Goal: Transaction & Acquisition: Purchase product/service

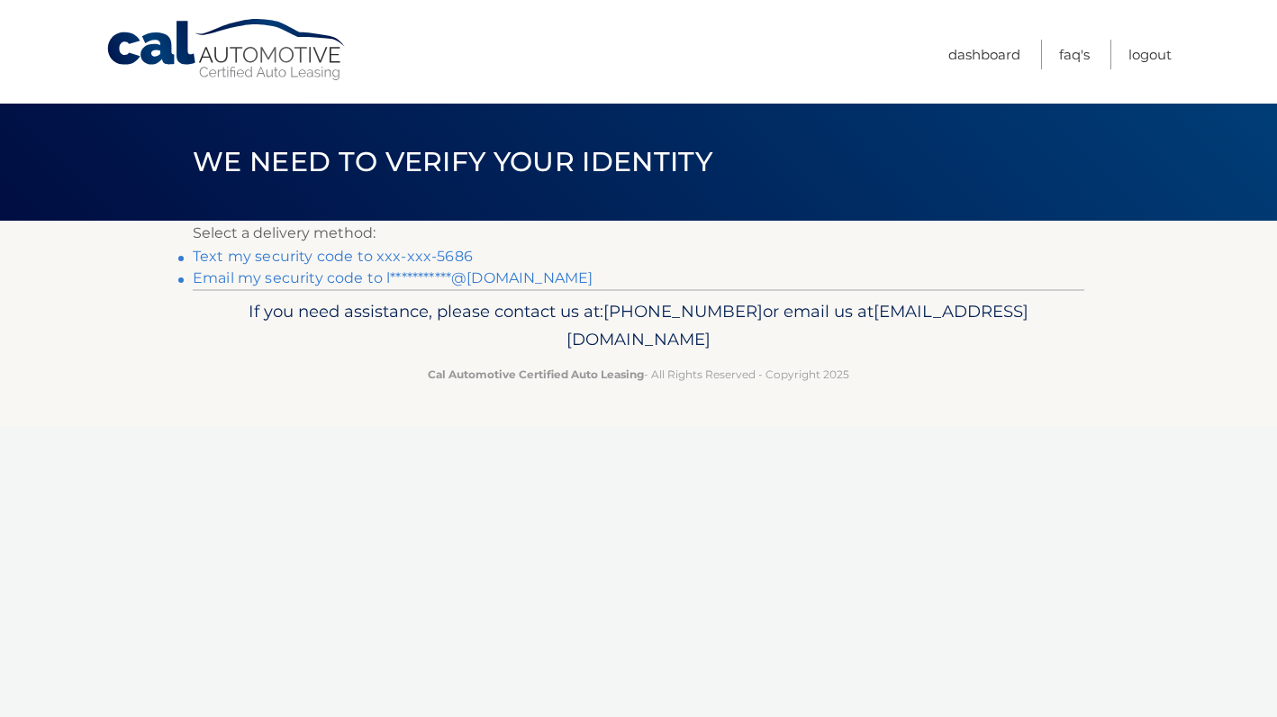
click at [447, 256] on link "Text my security code to xxx-xxx-5686" at bounding box center [333, 256] width 280 height 17
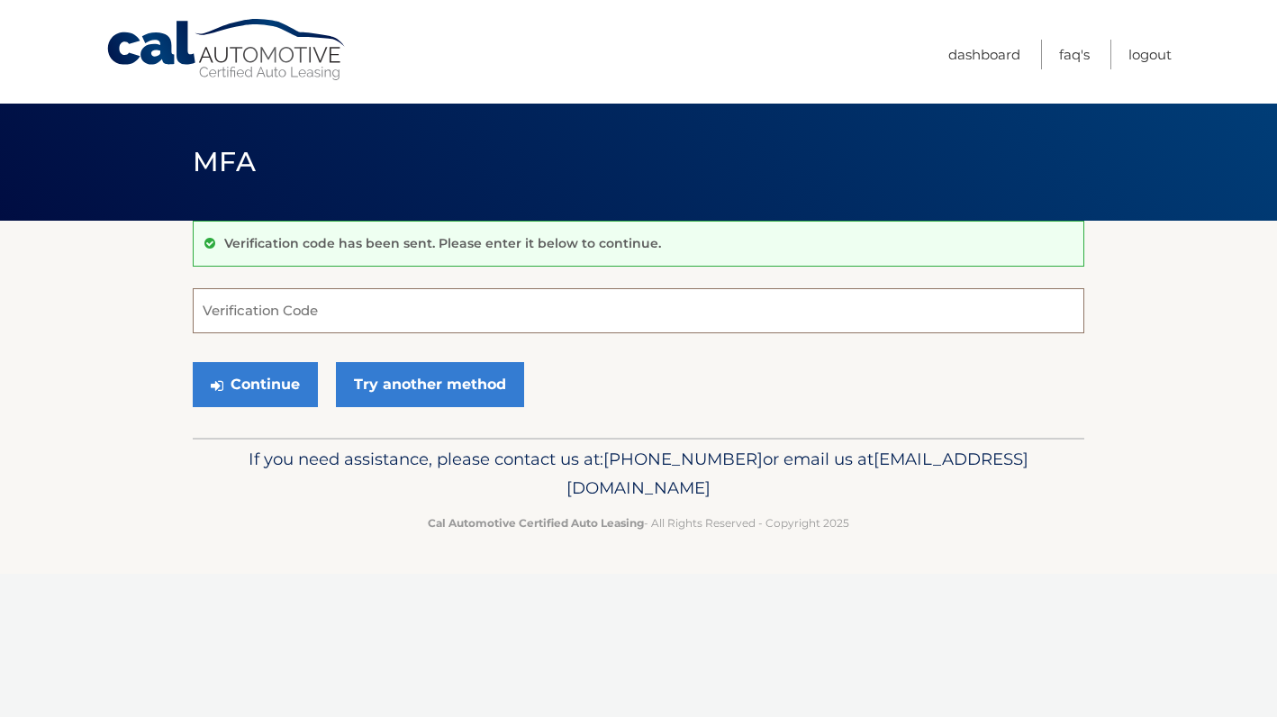
click at [403, 297] on input "Verification Code" at bounding box center [639, 310] width 892 height 45
type input "087767"
click at [299, 381] on button "Continue" at bounding box center [255, 384] width 125 height 45
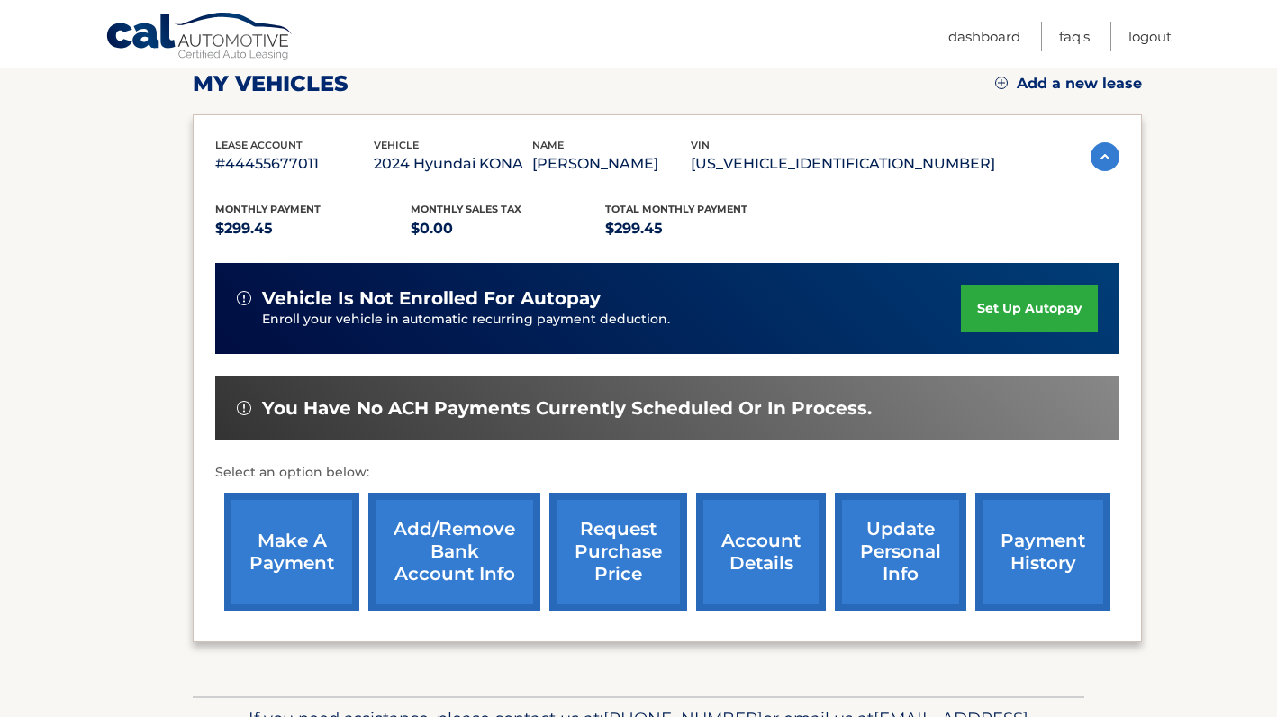
scroll to position [262, 0]
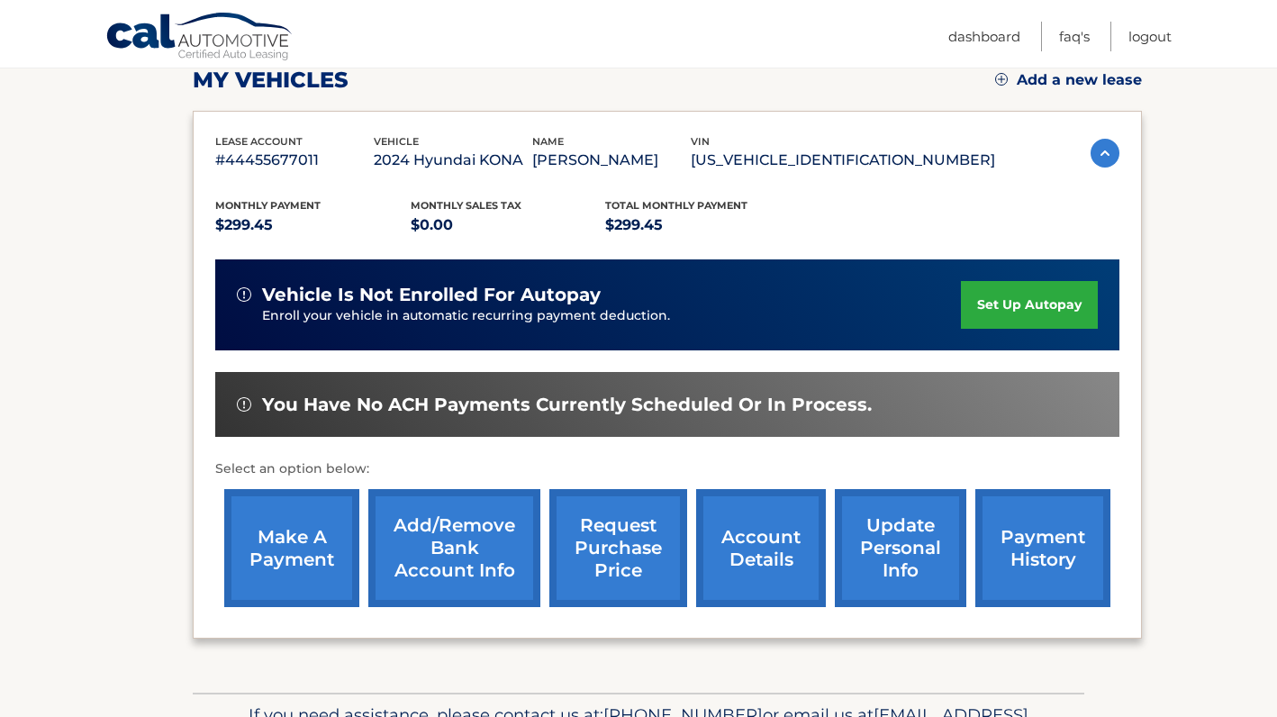
click at [334, 526] on link "make a payment" at bounding box center [291, 548] width 135 height 118
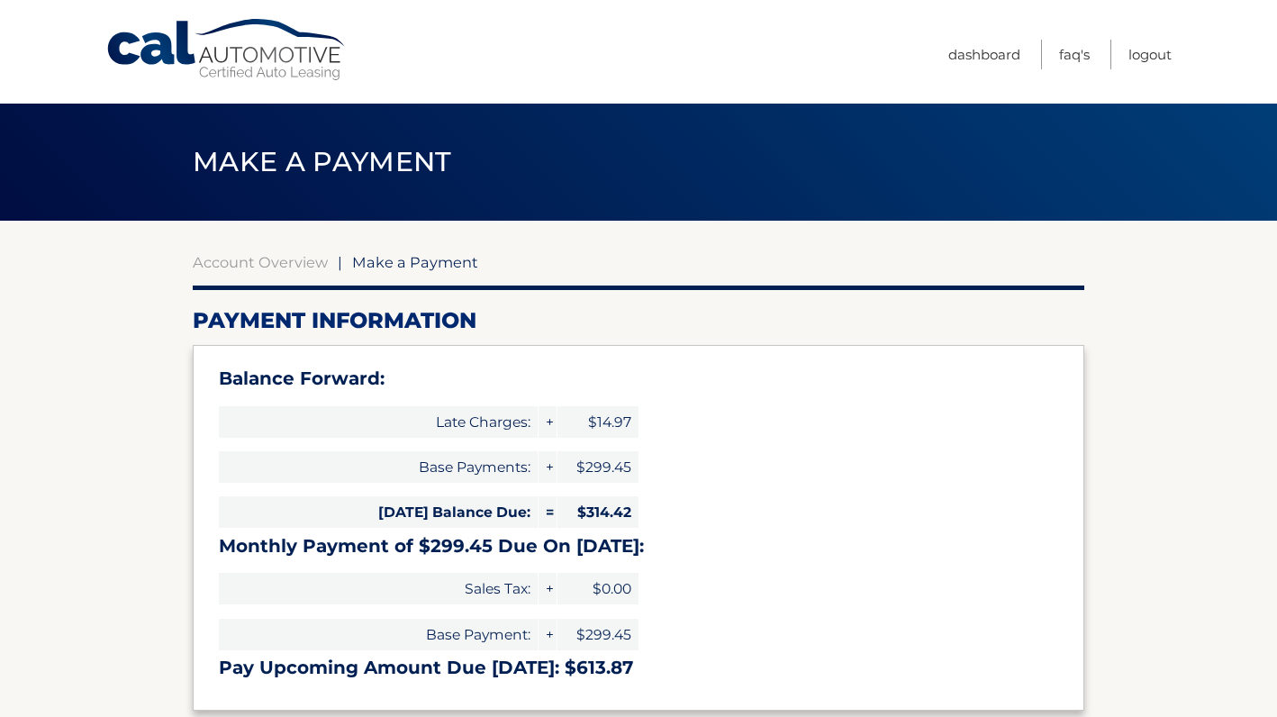
select select "YjJjYjM5YzUtNzM0Ny00OTQ2LTgxZDktNWYxMDYyZmUwM2My"
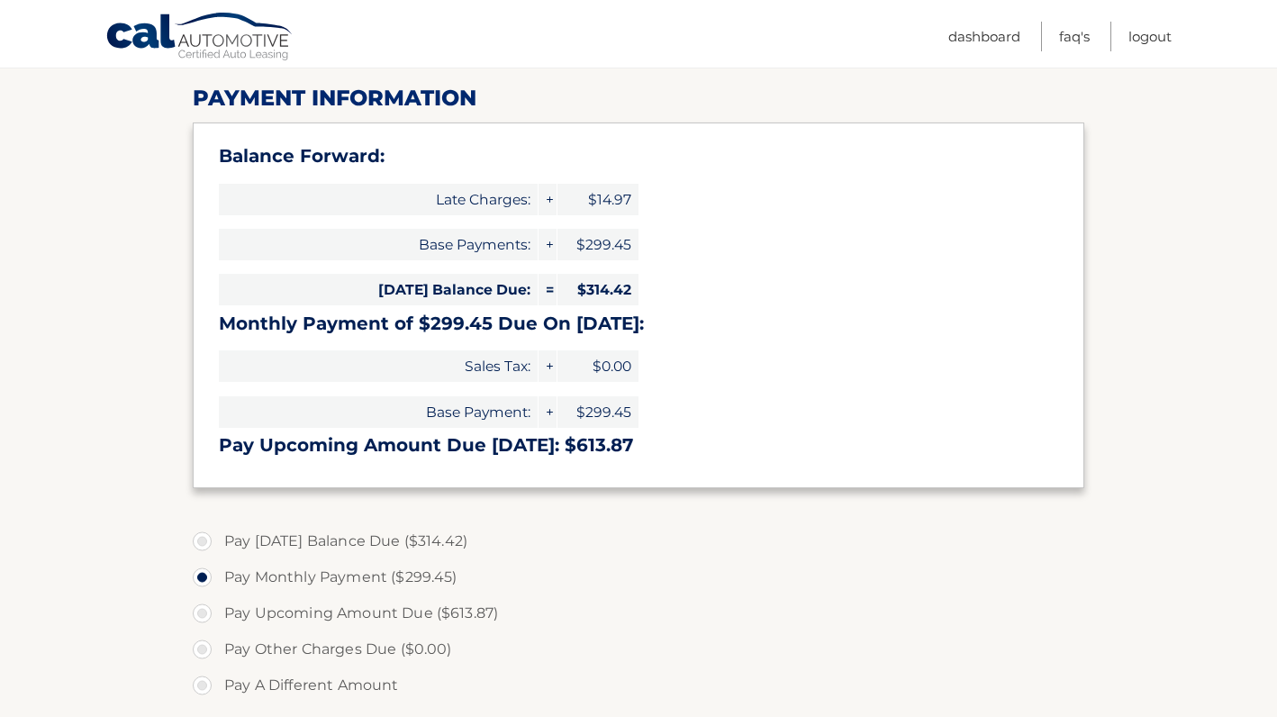
scroll to position [235, 0]
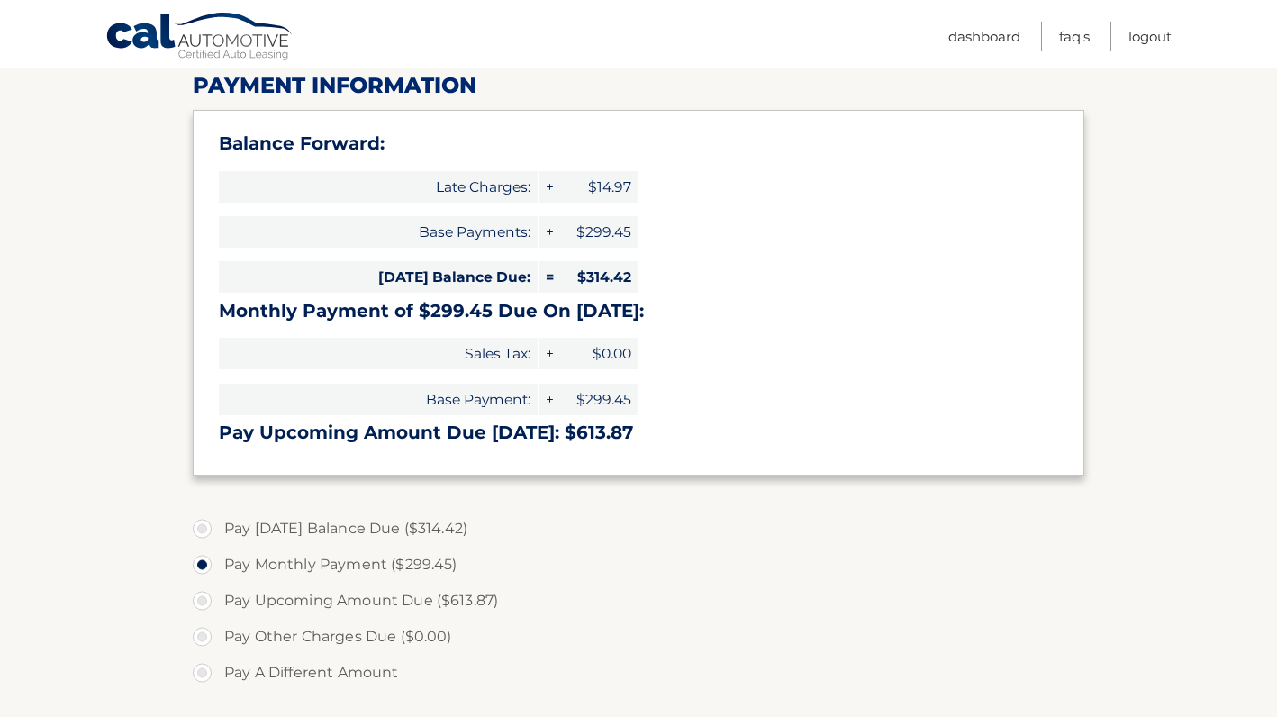
click at [208, 531] on label "Pay Today's Balance Due ($314.42)" at bounding box center [639, 529] width 892 height 36
click at [208, 531] on input "Pay Today's Balance Due ($314.42)" at bounding box center [209, 525] width 18 height 29
radio input "true"
type input "314.42"
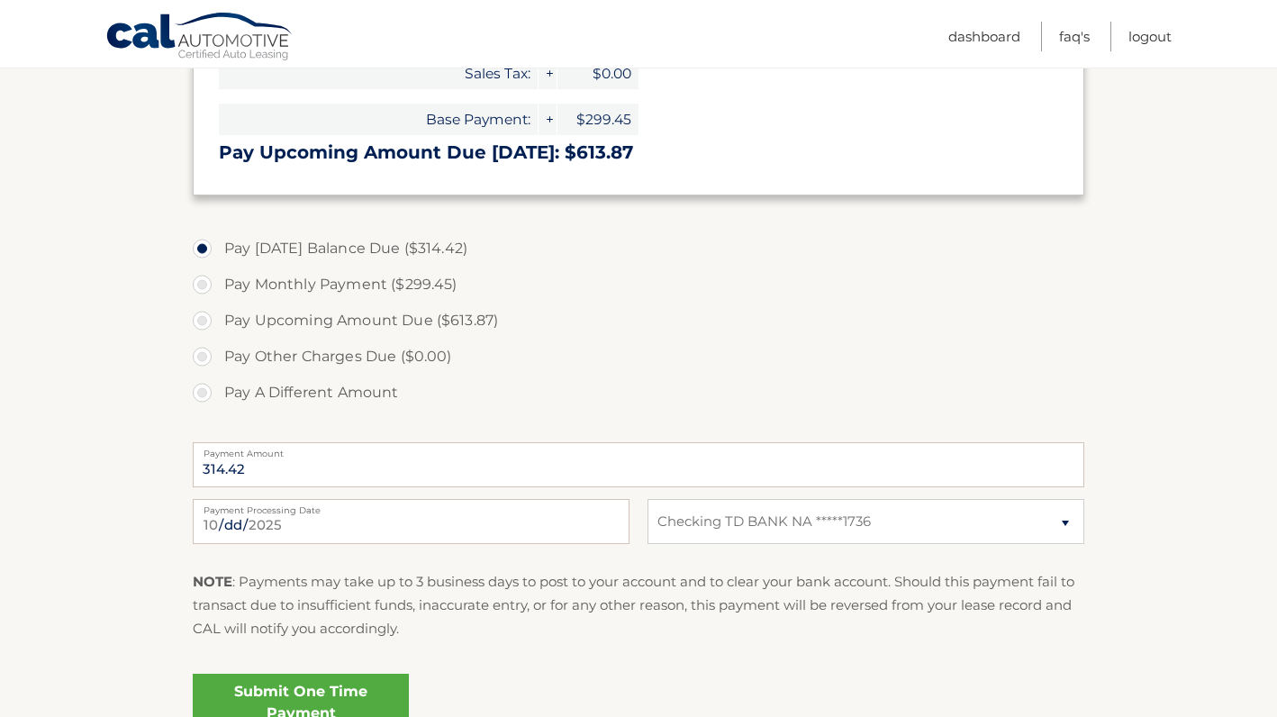
scroll to position [527, 0]
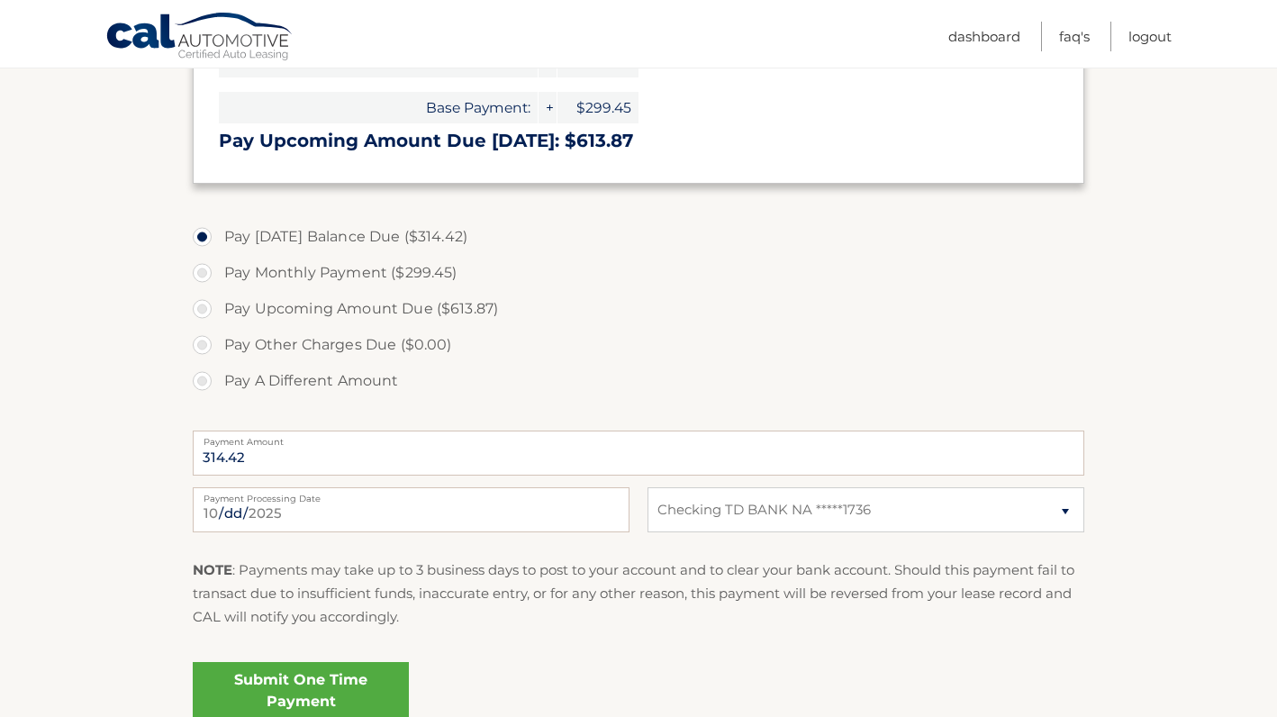
click at [352, 683] on link "Submit One Time Payment" at bounding box center [301, 691] width 216 height 58
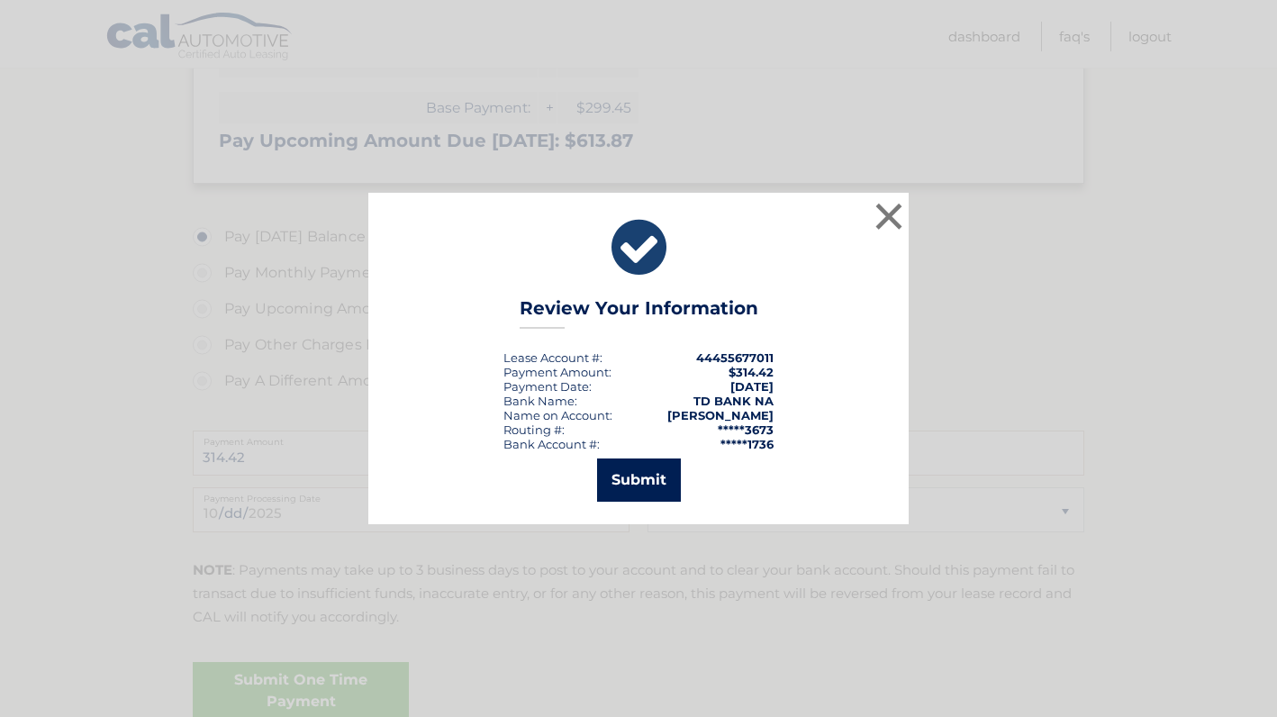
click at [642, 488] on button "Submit" at bounding box center [639, 479] width 84 height 43
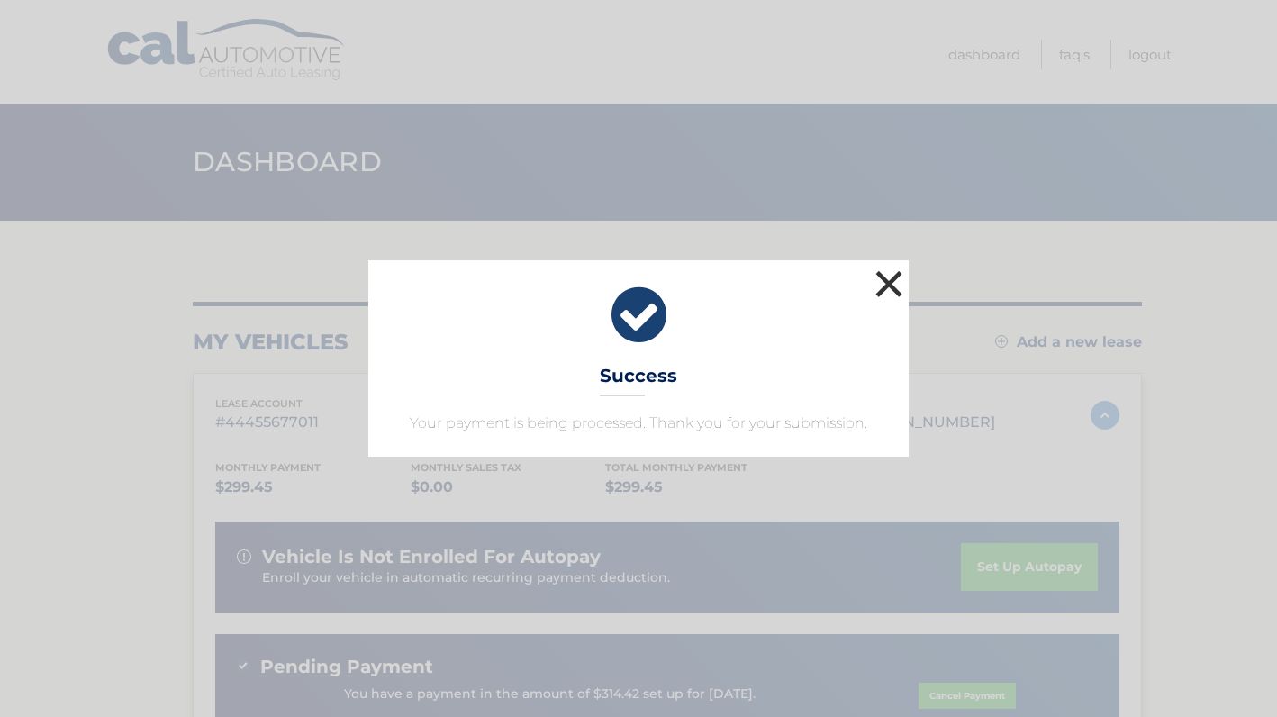
click at [897, 285] on button "×" at bounding box center [889, 284] width 36 height 36
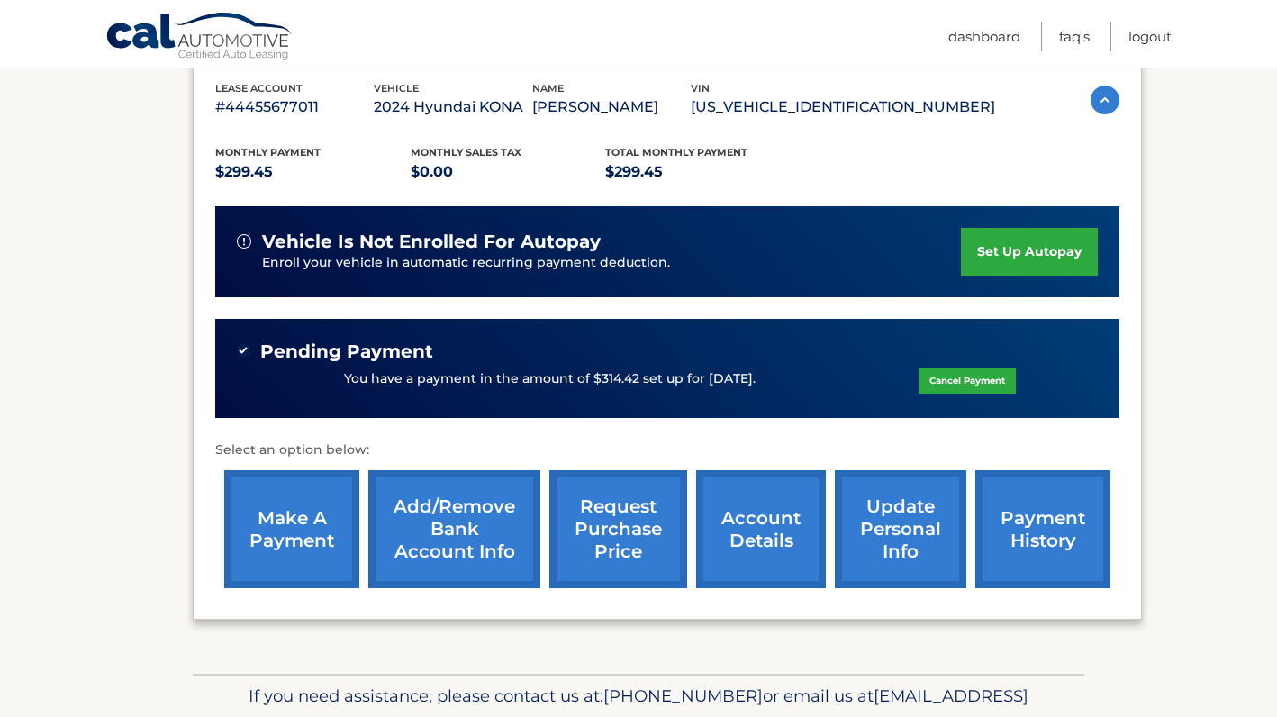
scroll to position [319, 0]
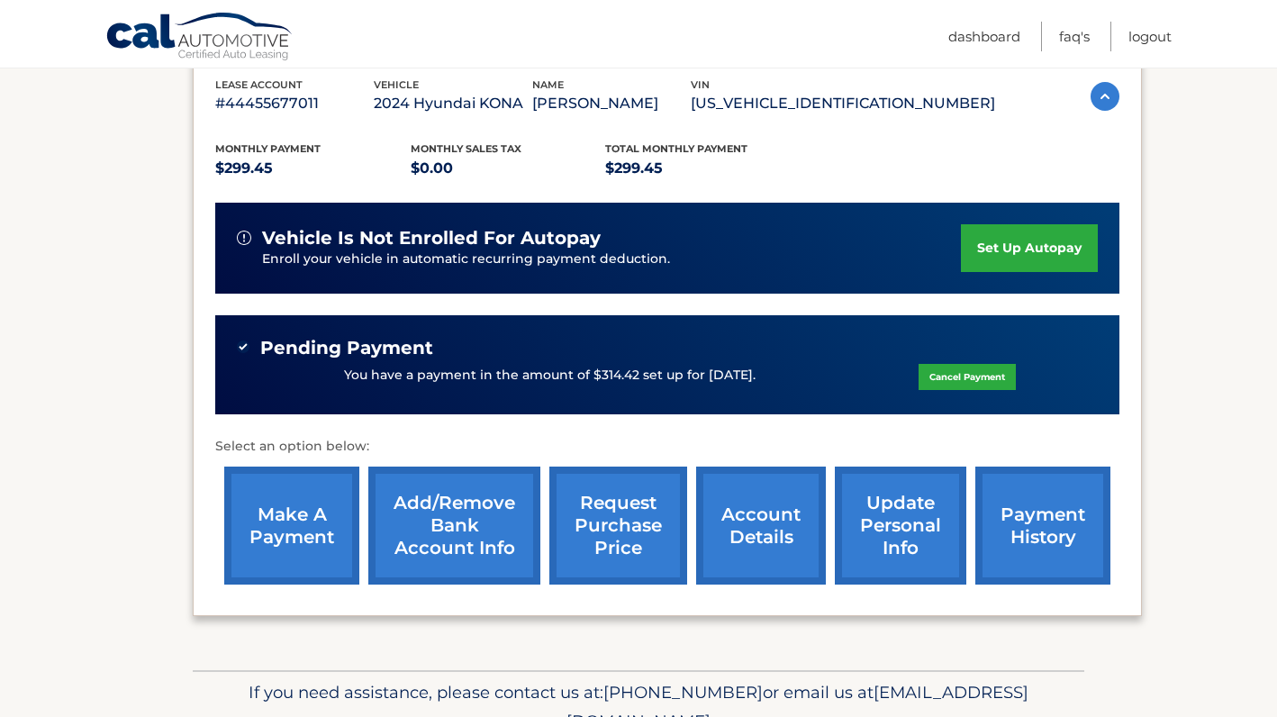
click at [1094, 545] on link "payment history" at bounding box center [1043, 526] width 135 height 118
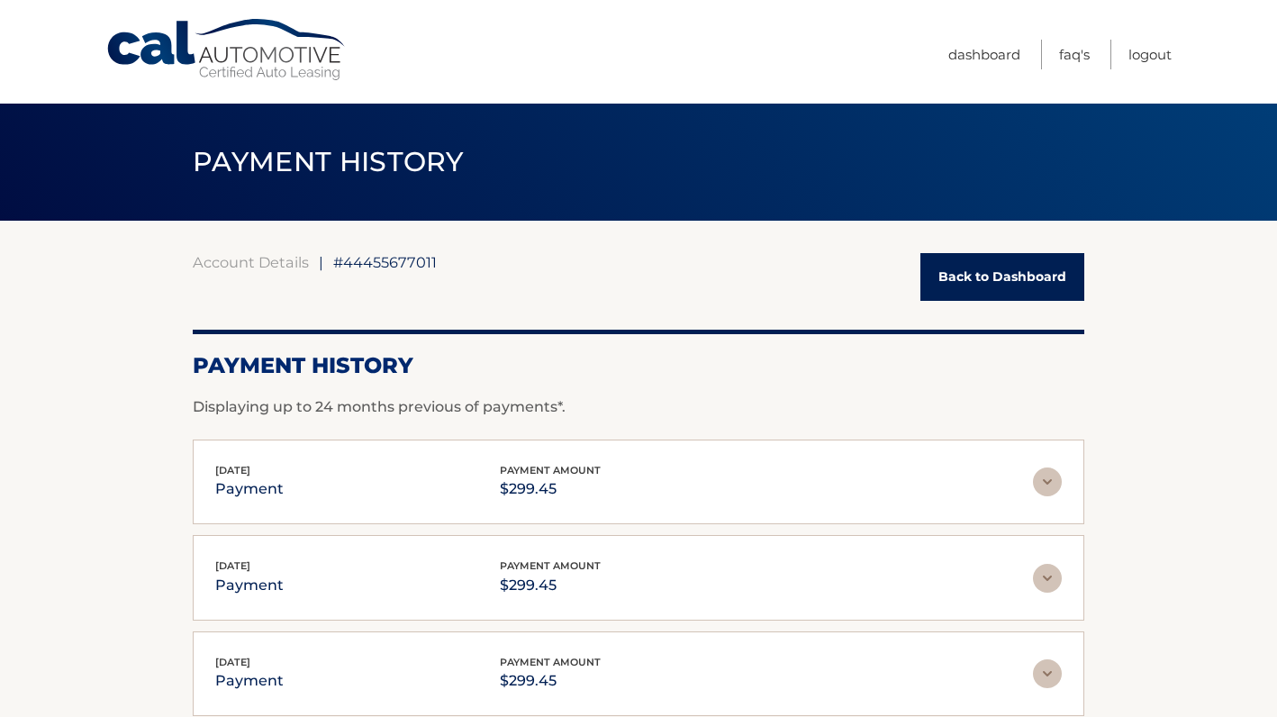
click at [962, 275] on link "Back to Dashboard" at bounding box center [1003, 277] width 164 height 48
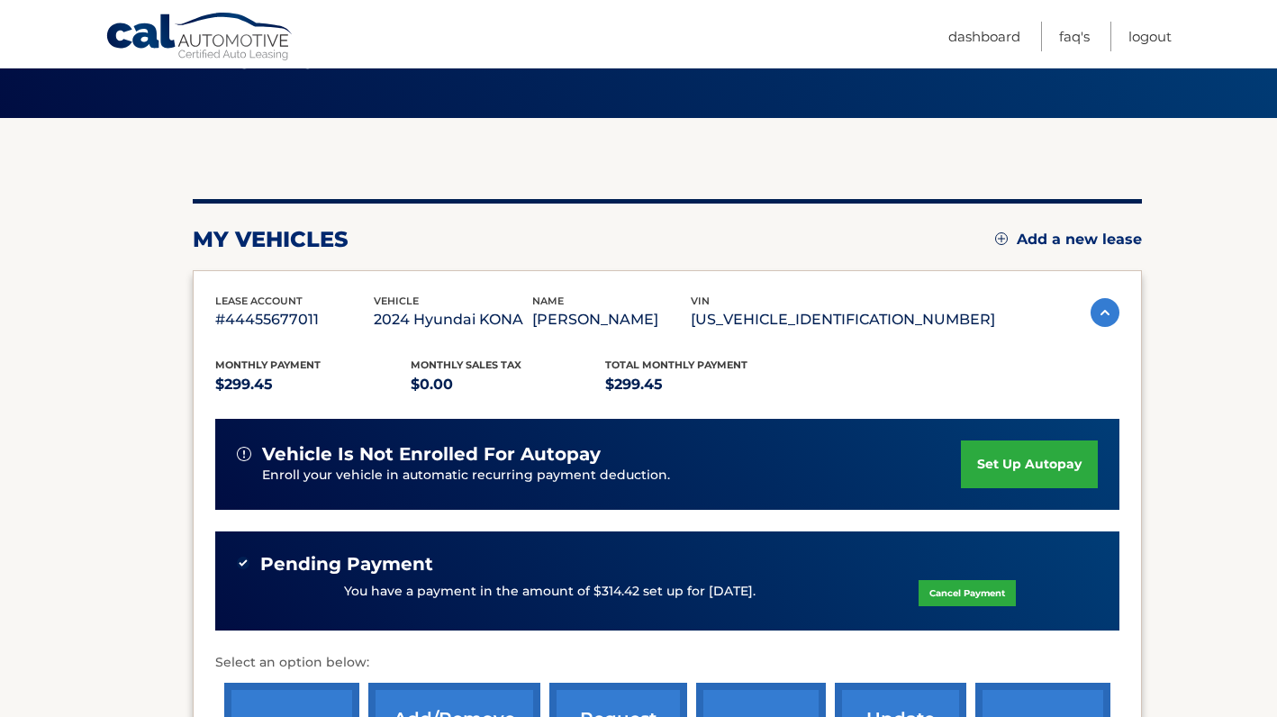
scroll to position [167, 0]
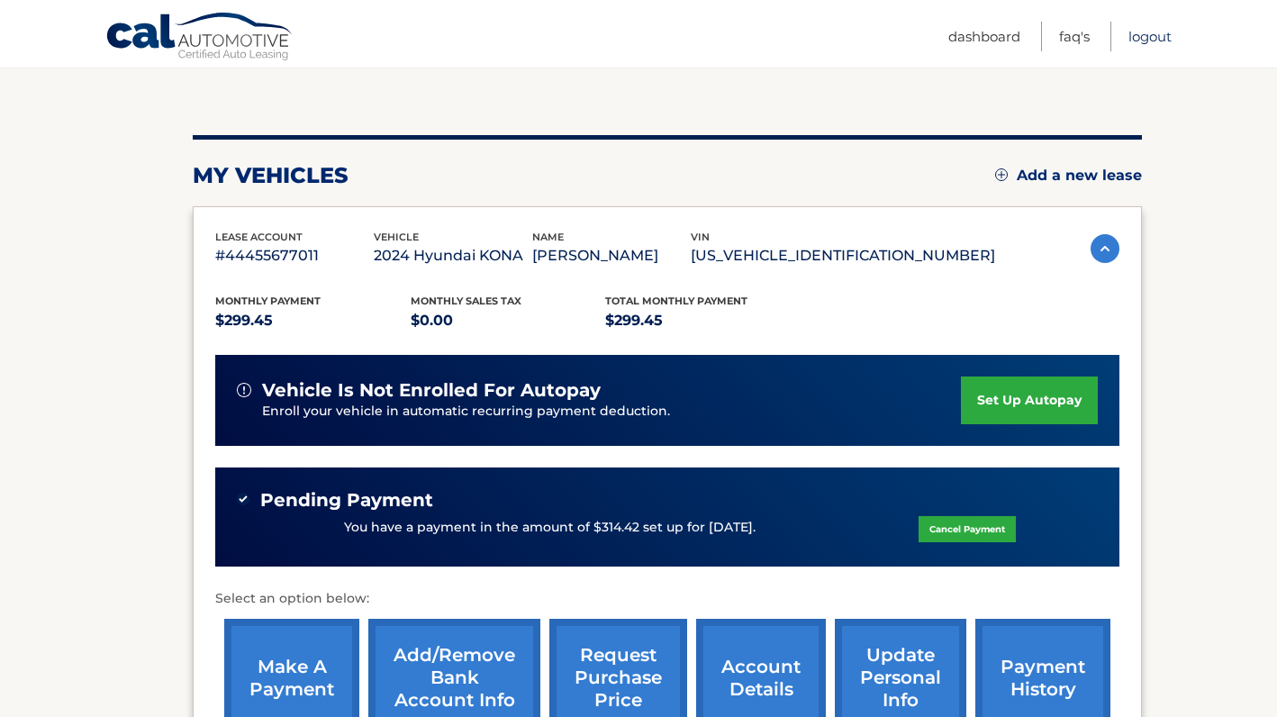
click at [1162, 33] on link "Logout" at bounding box center [1150, 37] width 43 height 30
